Goal: Task Accomplishment & Management: Use online tool/utility

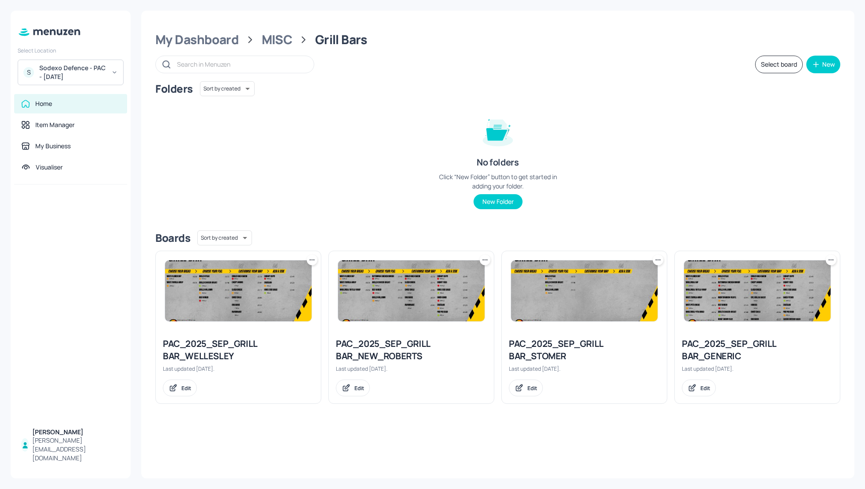
click at [393, 194] on div "Folders Sort by created id ​ No folders Click “New Folder” button to get starte…" at bounding box center [497, 152] width 685 height 142
click at [411, 190] on div "Folders Sort by created id ​ No folders Click “New Folder” button to get starte…" at bounding box center [497, 152] width 685 height 142
click at [199, 34] on div "My Dashboard" at bounding box center [196, 40] width 83 height 16
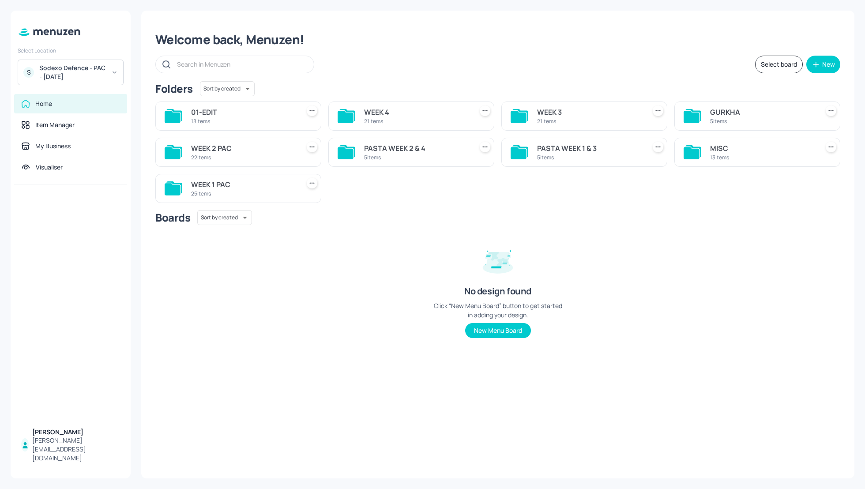
click at [504, 81] on div "Folders Sort by created id ​" at bounding box center [497, 88] width 685 height 15
click at [512, 48] on div "Welcome back, Menuzen! Select board New Folders Sort by created id ​ 01-EDIT 18…" at bounding box center [497, 245] width 713 height 468
click at [380, 111] on div "WEEK 4" at bounding box center [416, 112] width 105 height 11
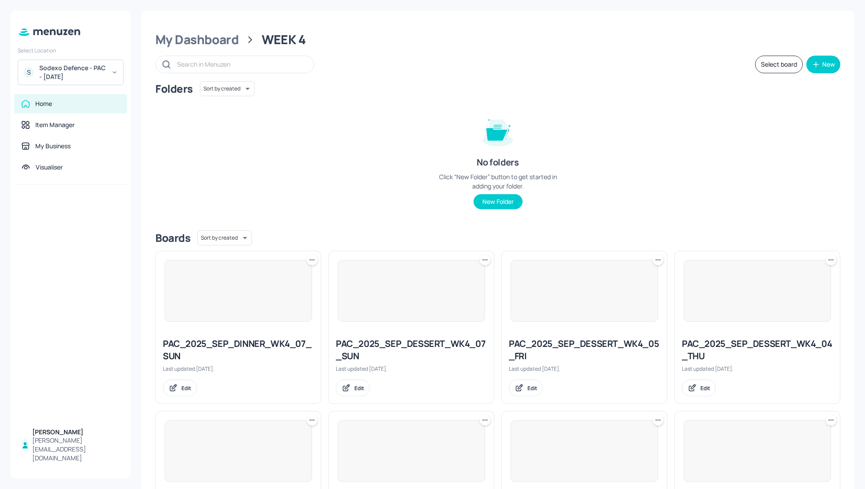
click at [662, 87] on div "Folders Sort by created id ​" at bounding box center [497, 88] width 685 height 15
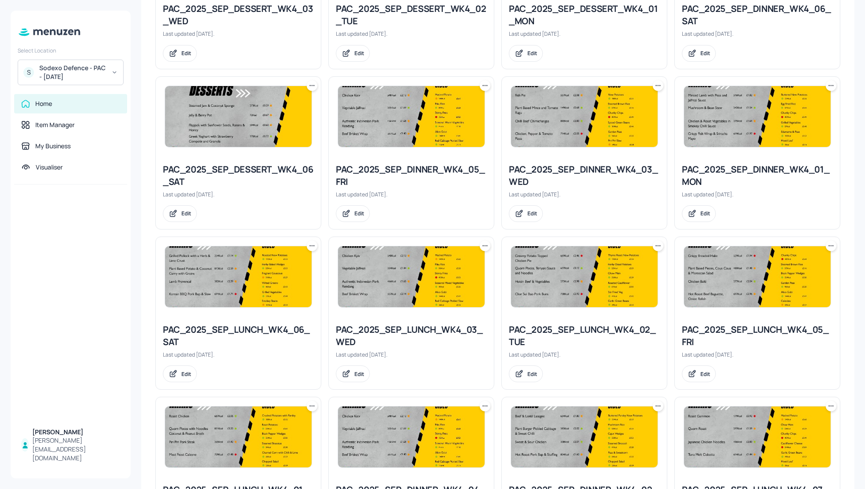
scroll to position [494, 0]
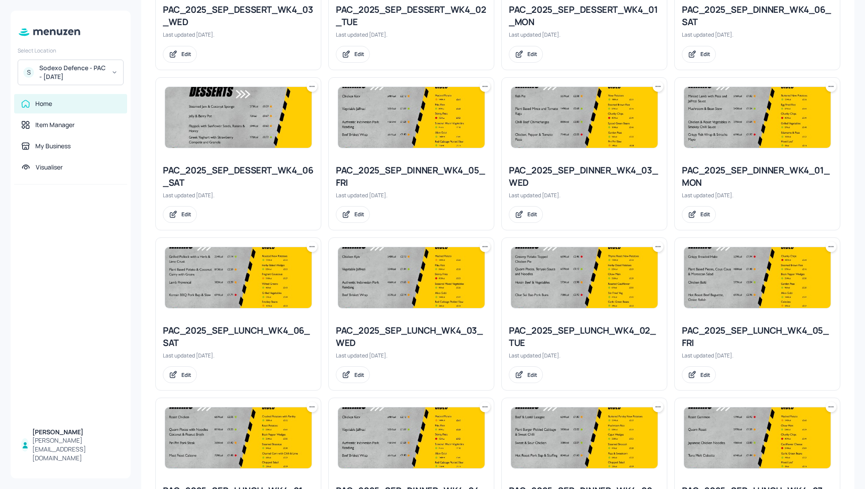
click at [387, 172] on div "PAC_2025_SEP_DINNER_WK4_05_FRI" at bounding box center [411, 176] width 151 height 25
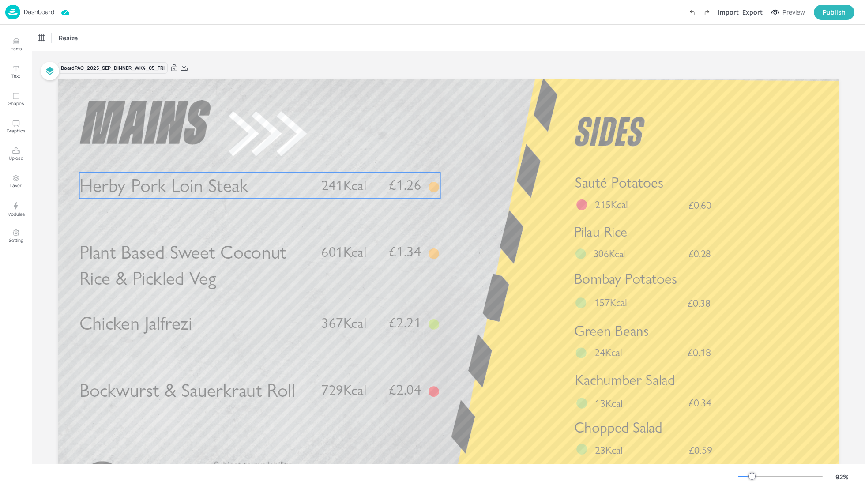
click at [258, 180] on p "Herby Pork Loin Steak" at bounding box center [194, 186] width 231 height 26
click at [256, 160] on icon at bounding box center [259, 157] width 7 height 7
click at [252, 159] on icon "Edit Item" at bounding box center [254, 157] width 8 height 7
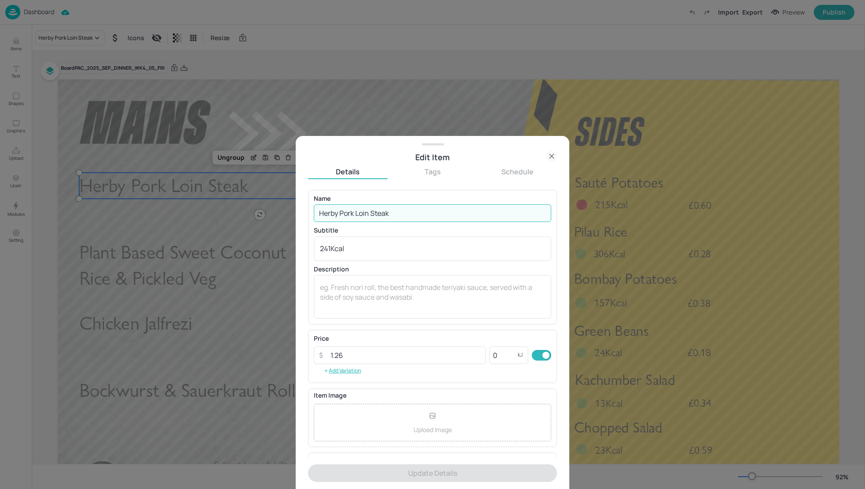
drag, startPoint x: 393, startPoint y: 213, endPoint x: 291, endPoint y: 213, distance: 102.4
click at [291, 213] on div "Edit Item Details Tags Schedule Name Herby Pork Loin Steak ​ Subtitle 241Kcal x…" at bounding box center [432, 244] width 865 height 489
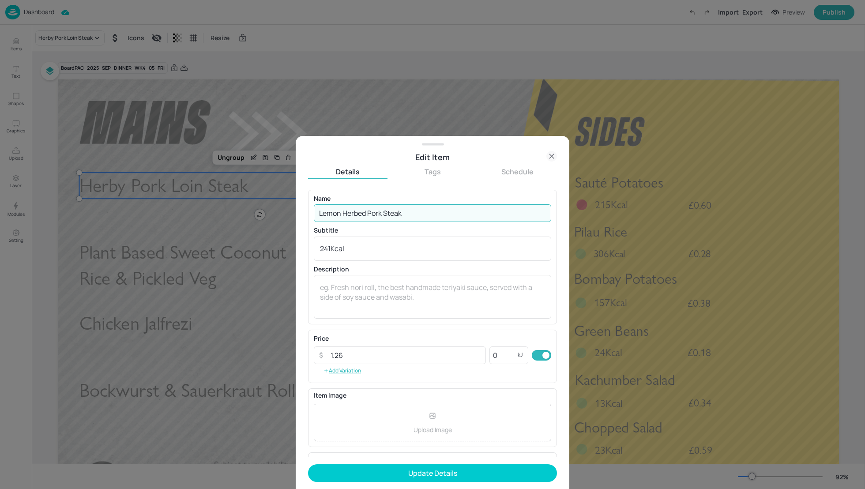
type input "Lemon Herbed Pork Steak"
click at [357, 195] on p "Name" at bounding box center [432, 198] width 237 height 6
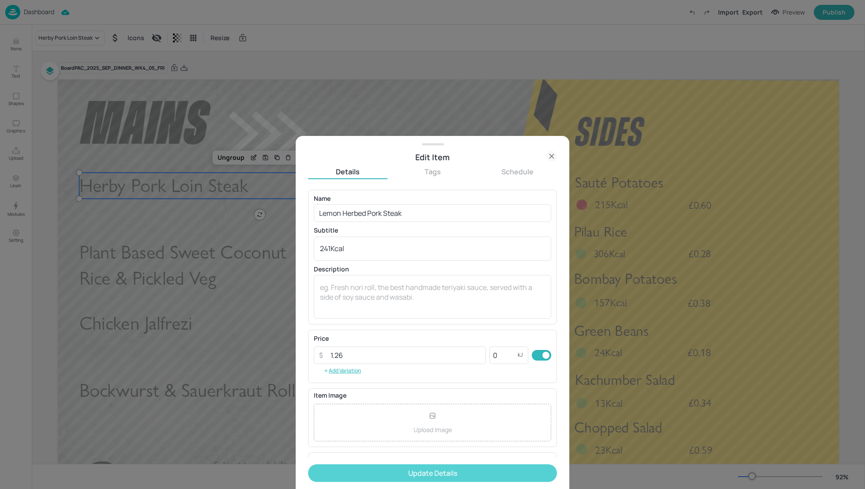
click at [423, 476] on button "Update Details" at bounding box center [432, 473] width 249 height 18
